Goal: Task Accomplishment & Management: Complete application form

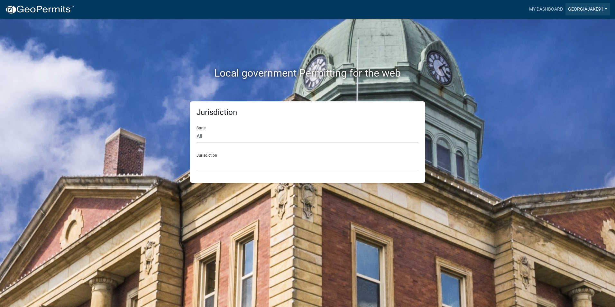
click at [582, 11] on link "georgiajake91" at bounding box center [588, 9] width 44 height 12
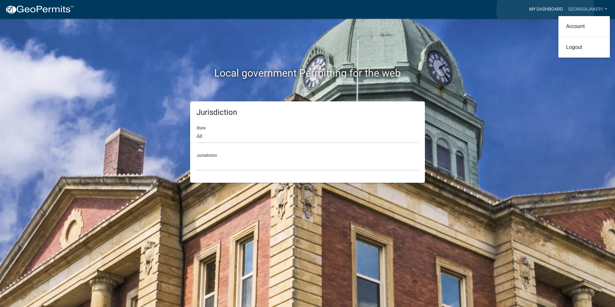
click at [545, 9] on link "My Dashboard" at bounding box center [546, 9] width 39 height 12
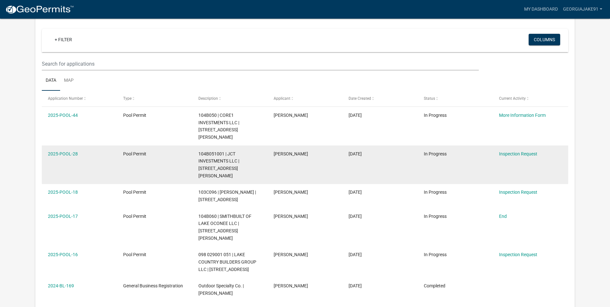
scroll to position [64, 0]
click at [516, 151] on link "Inspection Request" at bounding box center [518, 153] width 38 height 5
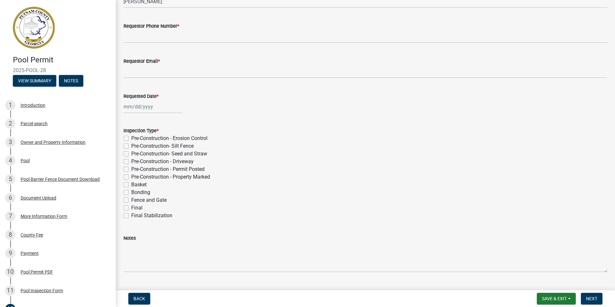
scroll to position [64, 0]
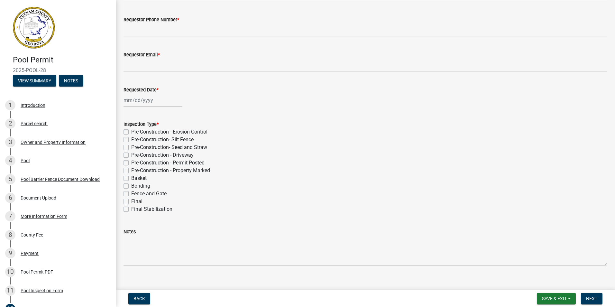
click at [131, 201] on label "Final" at bounding box center [136, 202] width 11 height 8
click at [131, 201] on input "Final" at bounding box center [133, 200] width 4 height 4
checkbox input "true"
checkbox input "false"
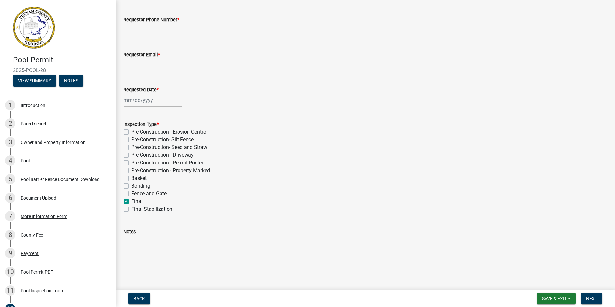
checkbox input "false"
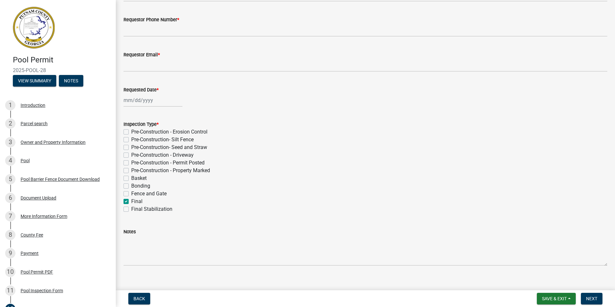
checkbox input "false"
checkbox input "true"
checkbox input "false"
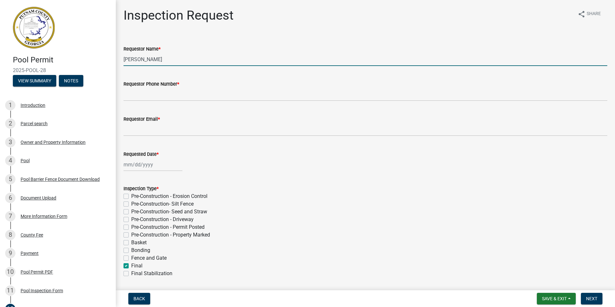
click at [199, 56] on input "[PERSON_NAME]" at bounding box center [366, 59] width 484 height 13
type input "[PERSON_NAME]"
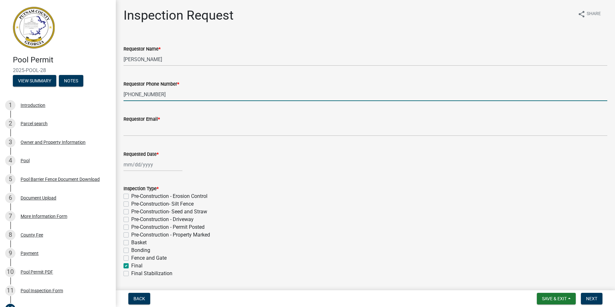
type input "[PHONE_NUMBER]"
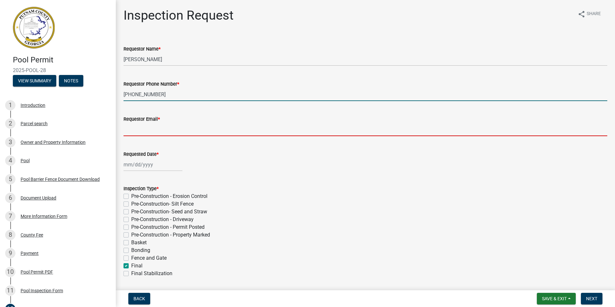
click at [163, 127] on input "Requestor Email *" at bounding box center [366, 129] width 484 height 13
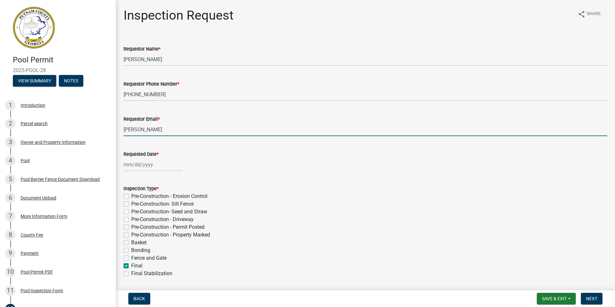
type input "[EMAIL_ADDRESS][DOMAIN_NAME]"
select select "9"
select select "2025"
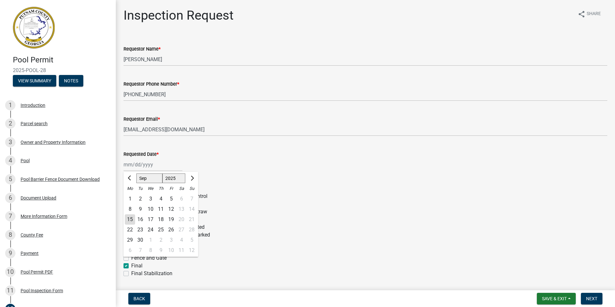
click at [130, 219] on div "15" at bounding box center [130, 219] width 10 height 10
type input "[DATE]"
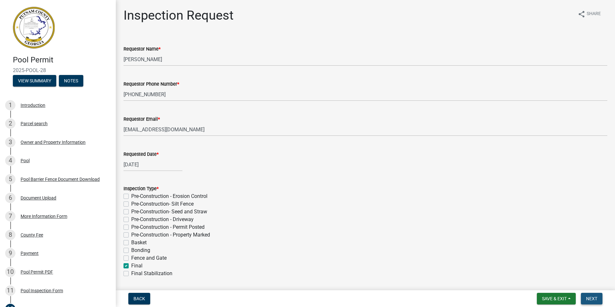
click at [594, 297] on span "Next" at bounding box center [591, 298] width 11 height 5
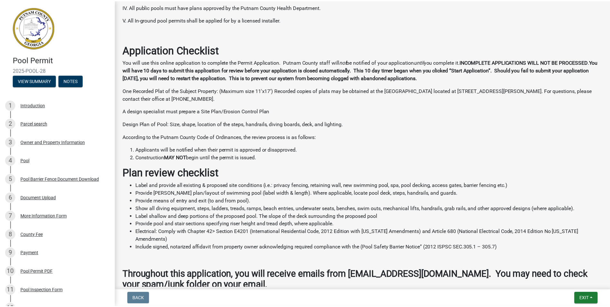
scroll to position [226, 0]
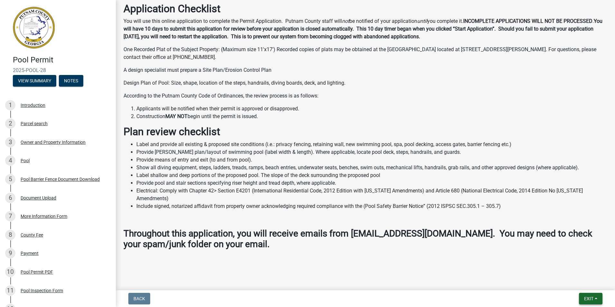
click at [591, 296] on span "Exit" at bounding box center [588, 298] width 9 height 5
click at [578, 282] on button "Save & Exit" at bounding box center [576, 281] width 51 height 15
